Goal: Navigation & Orientation: Find specific page/section

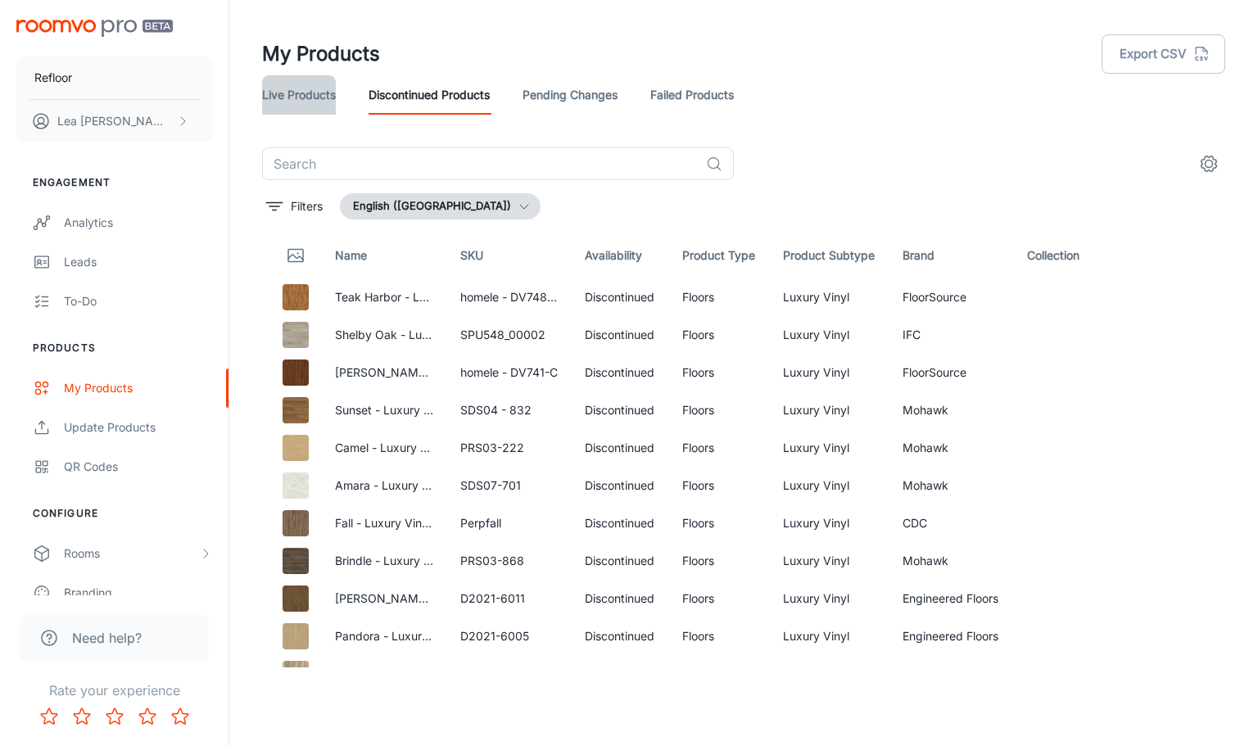
click at [283, 93] on link "Live Products" at bounding box center [299, 94] width 74 height 39
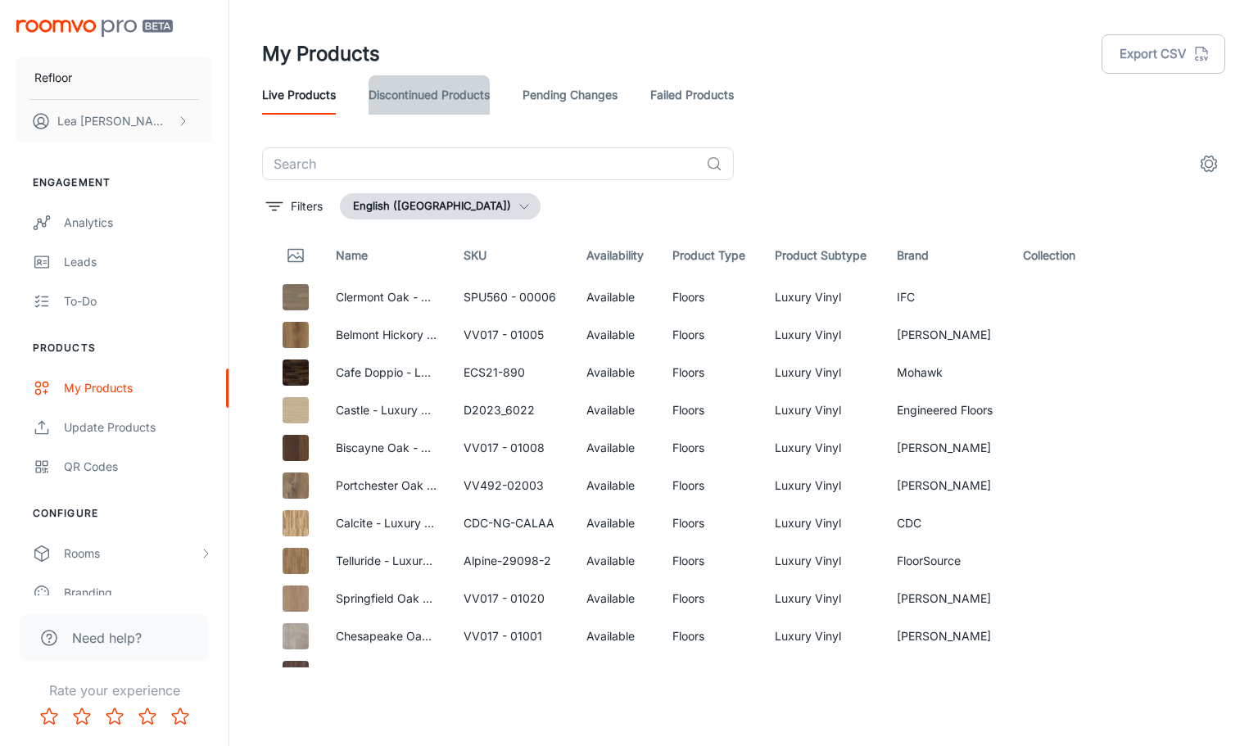
click at [450, 92] on link "Discontinued Products" at bounding box center [428, 94] width 121 height 39
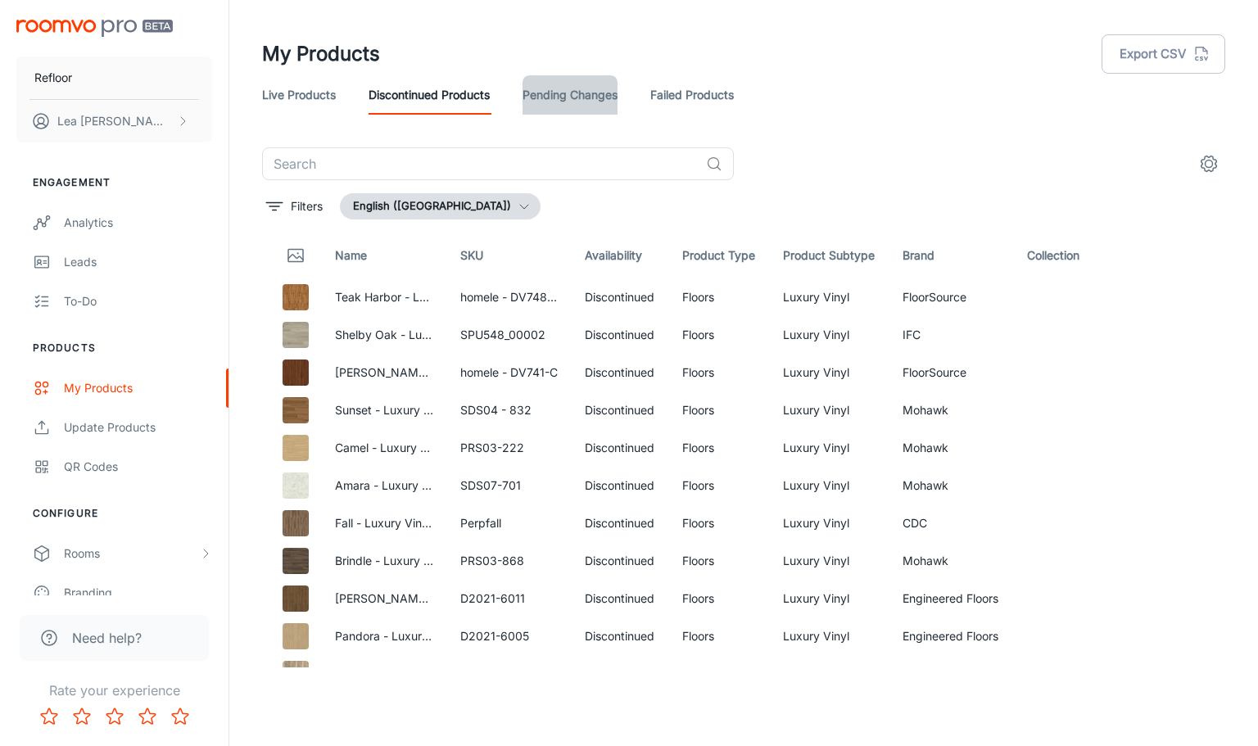
click at [568, 94] on link "Pending Changes" at bounding box center [569, 94] width 95 height 39
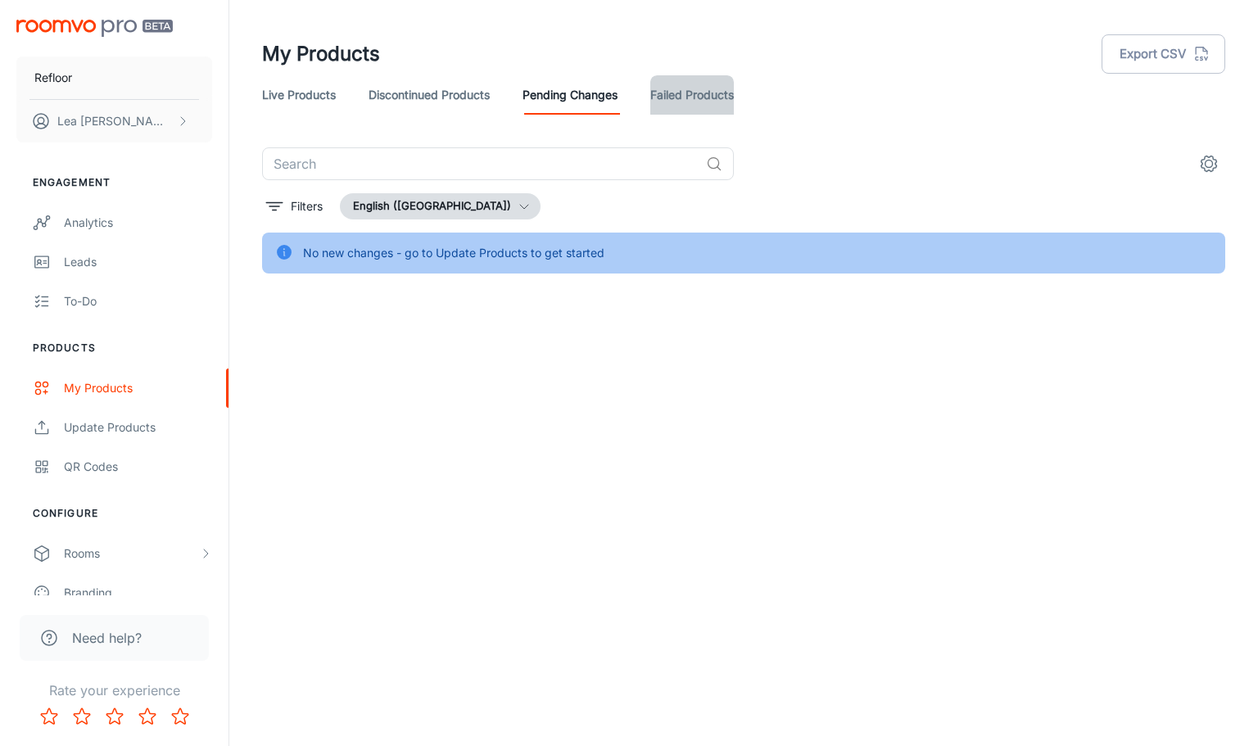
click at [697, 89] on link "Failed Products" at bounding box center [692, 94] width 84 height 39
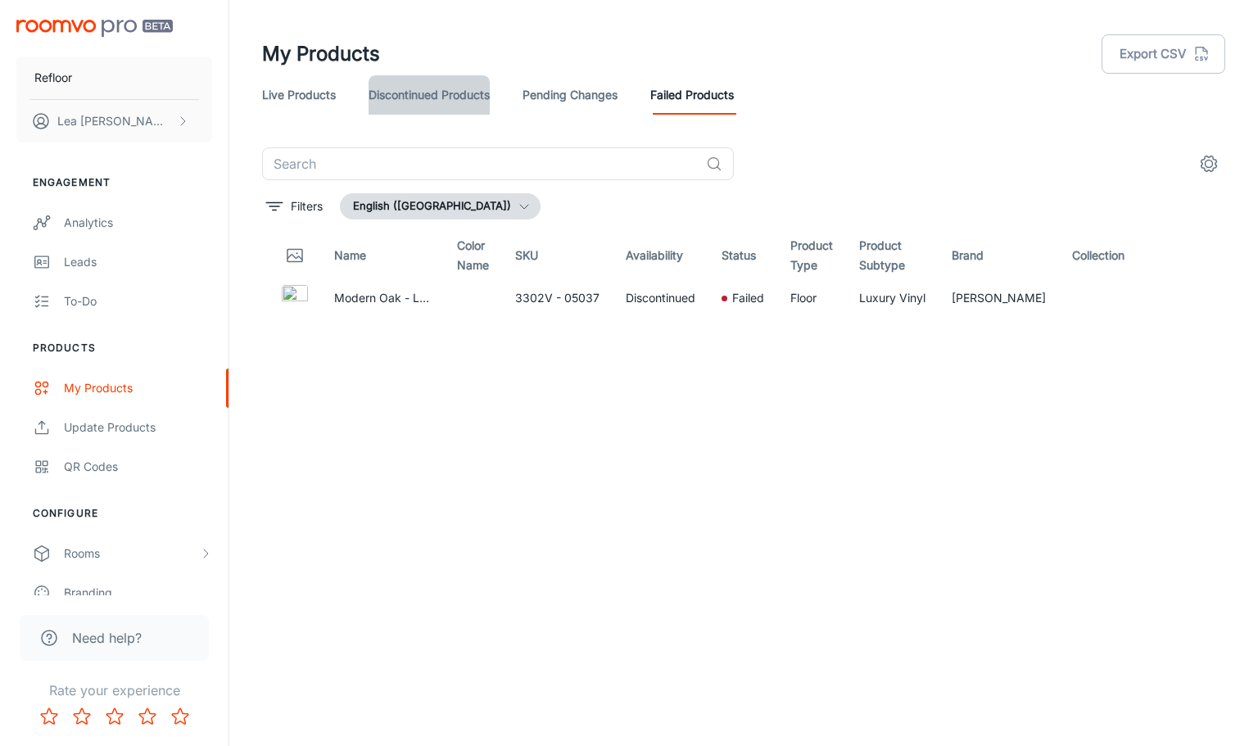
click at [425, 100] on link "Discontinued Products" at bounding box center [428, 94] width 121 height 39
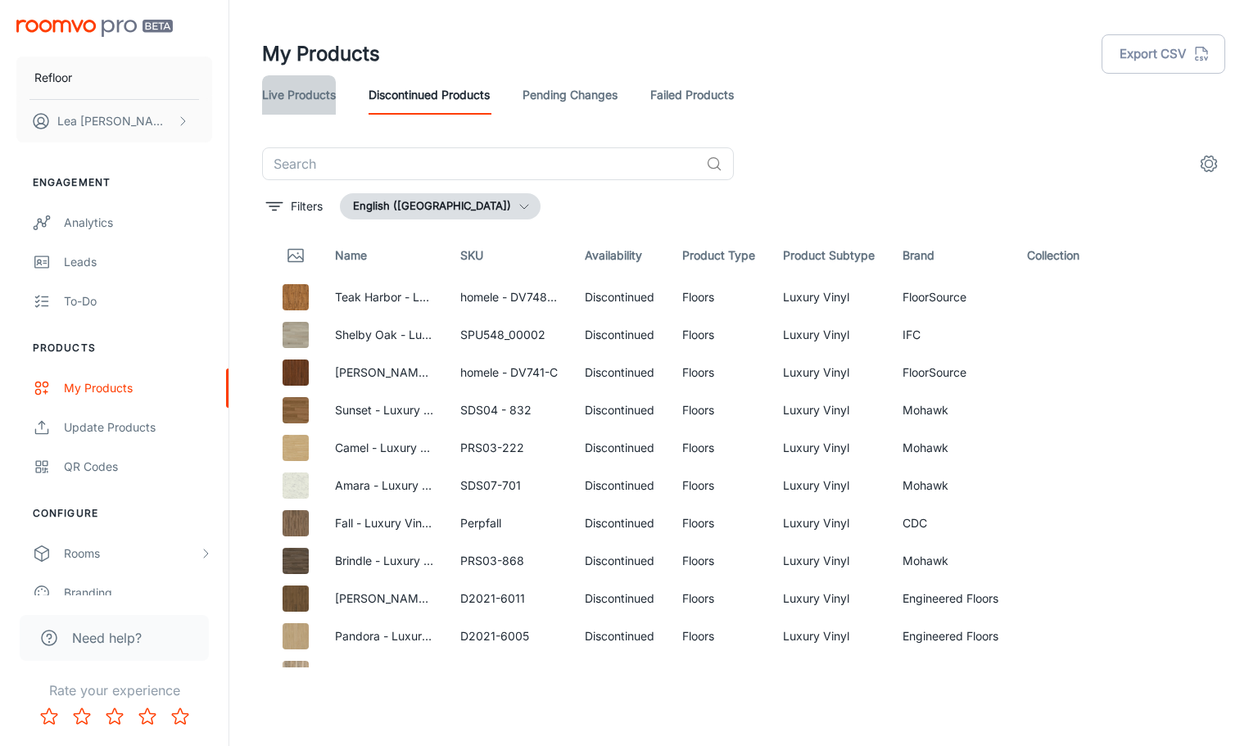
click at [291, 101] on link "Live Products" at bounding box center [299, 94] width 74 height 39
